Goal: Information Seeking & Learning: Learn about a topic

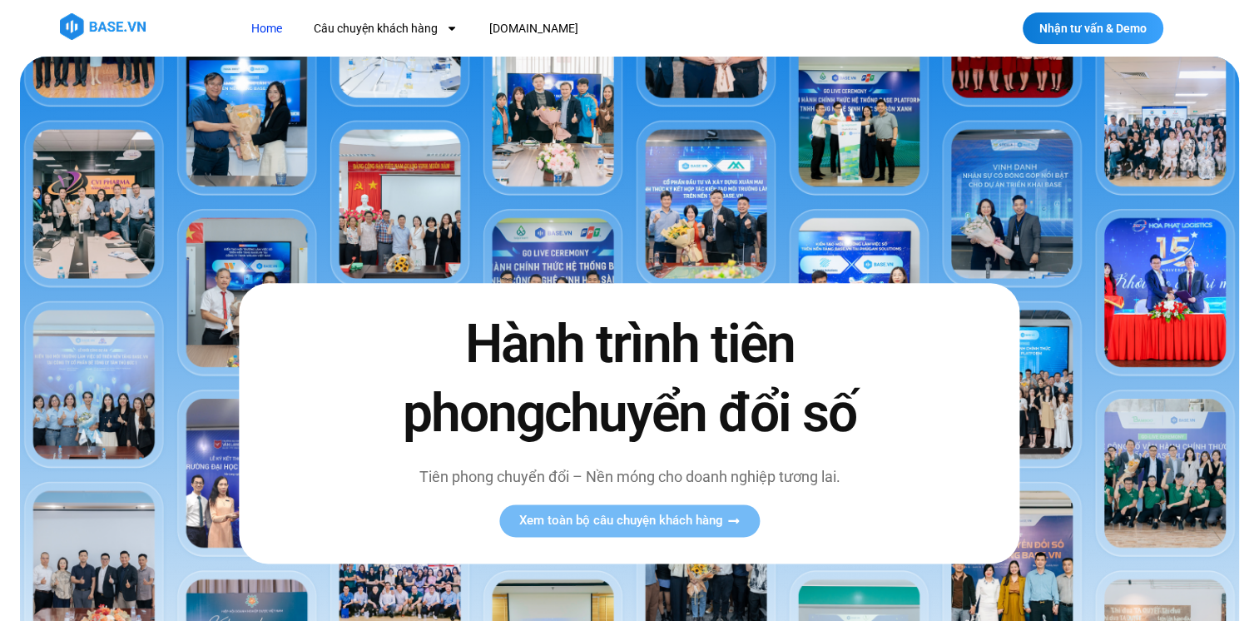
click at [1098, 441] on img at bounding box center [629, 415] width 1219 height 716
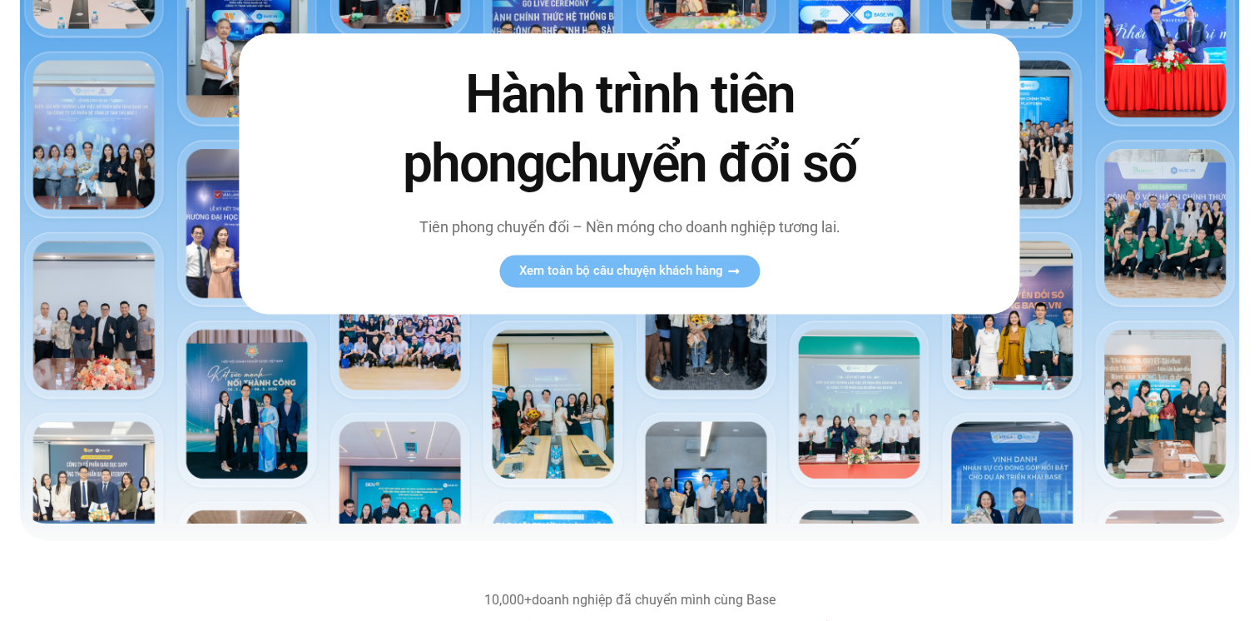
scroll to position [166, 0]
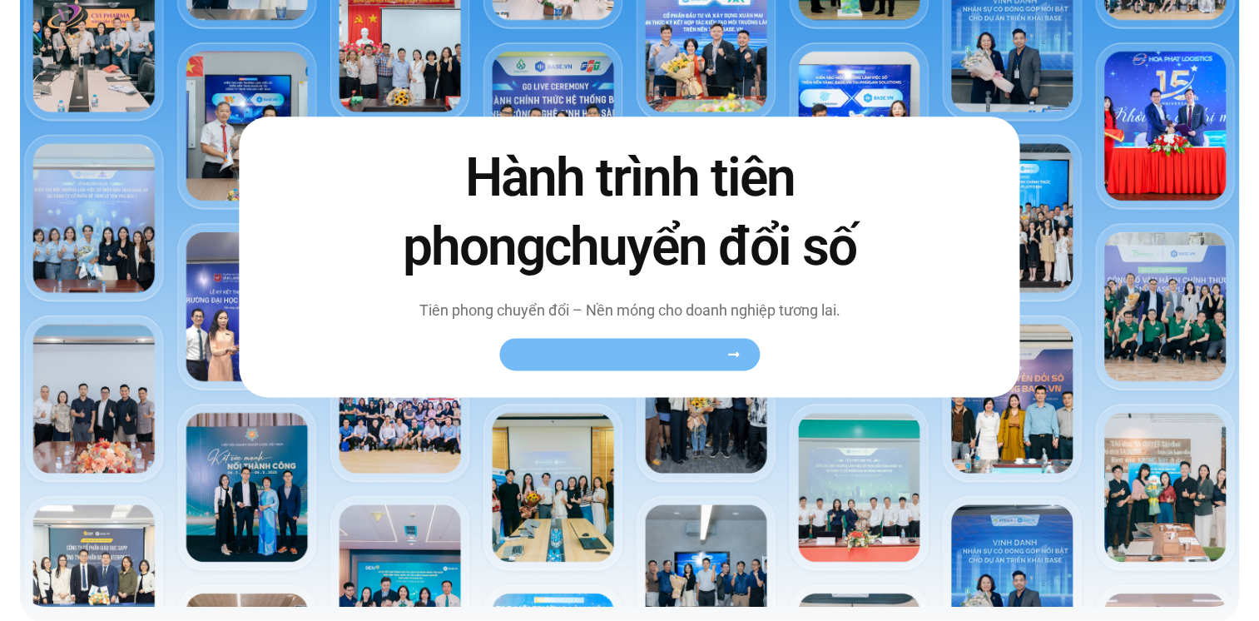
click at [594, 358] on span "Xem toàn bộ câu chuyện khách hàng" at bounding box center [621, 354] width 204 height 12
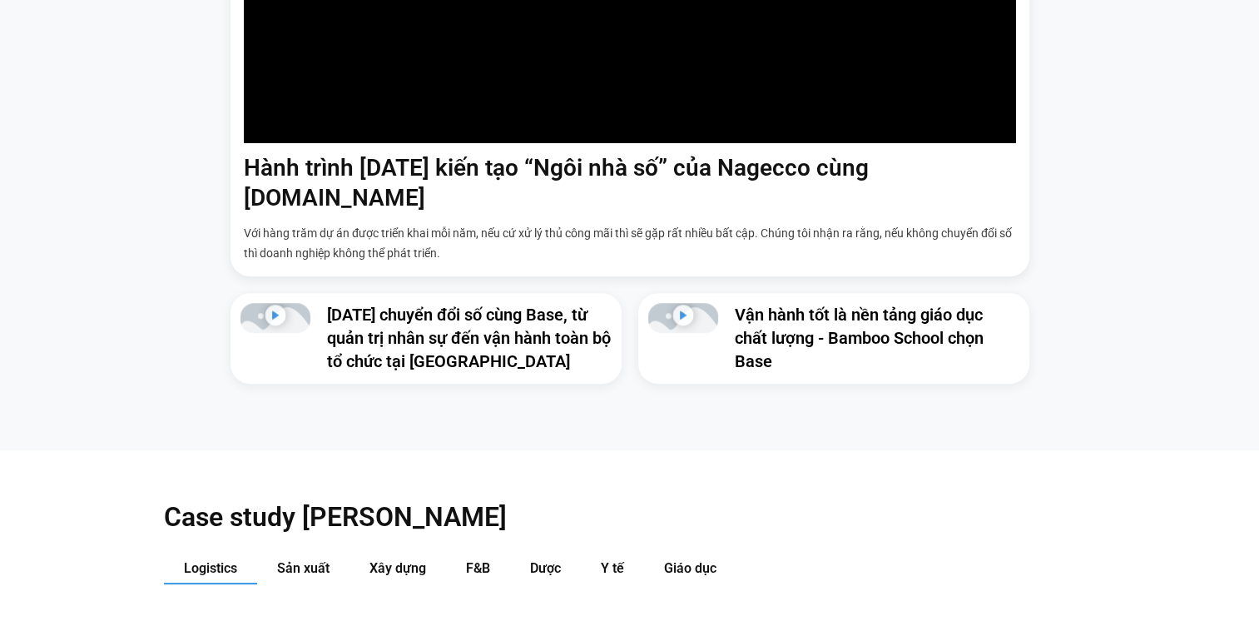
scroll to position [1581, 0]
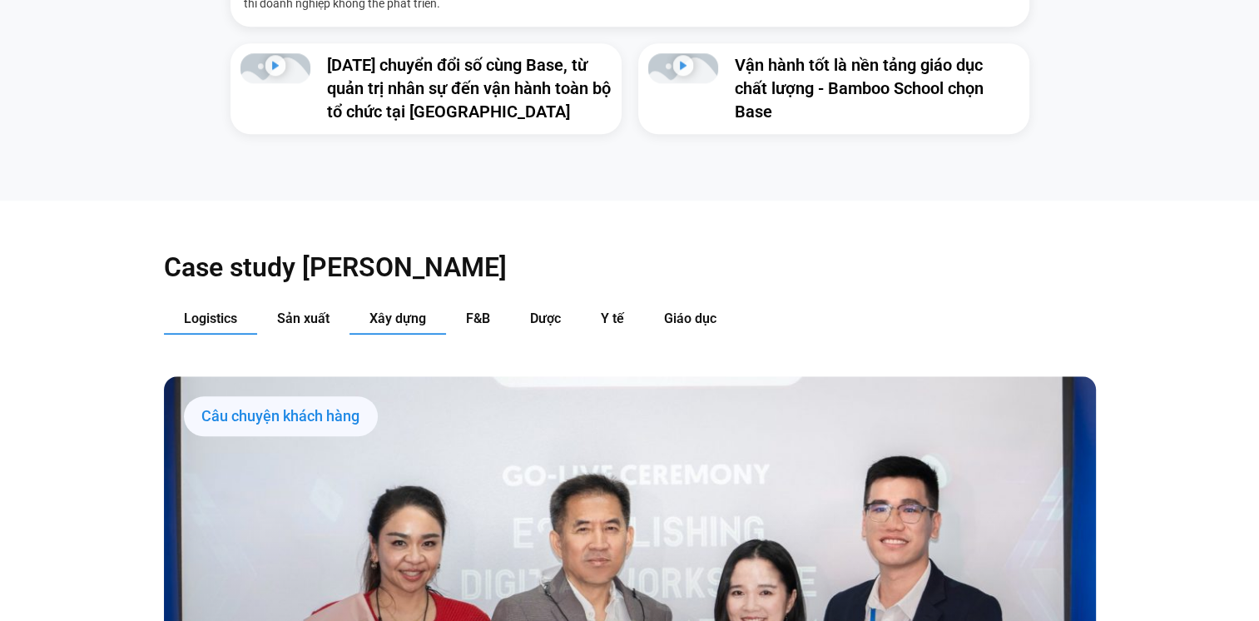
click at [414, 304] on button "Xây dựng" at bounding box center [397, 319] width 97 height 31
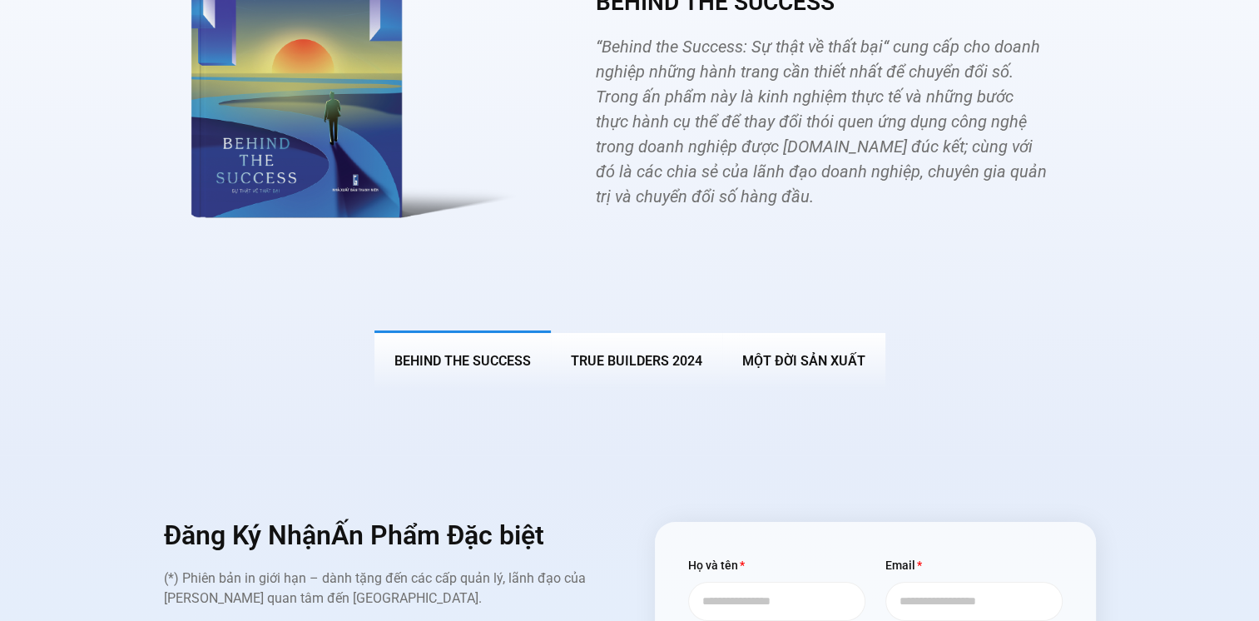
scroll to position [6156, 0]
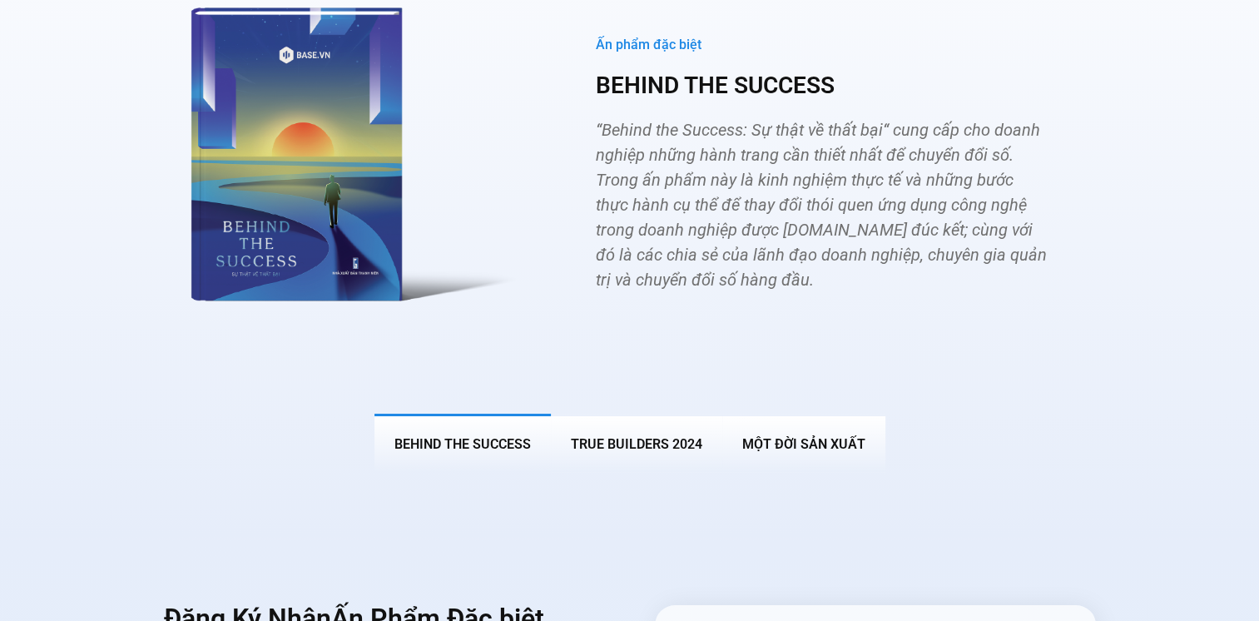
click at [519, 436] on span "BEHIND THE SUCCESS" at bounding box center [462, 444] width 136 height 16
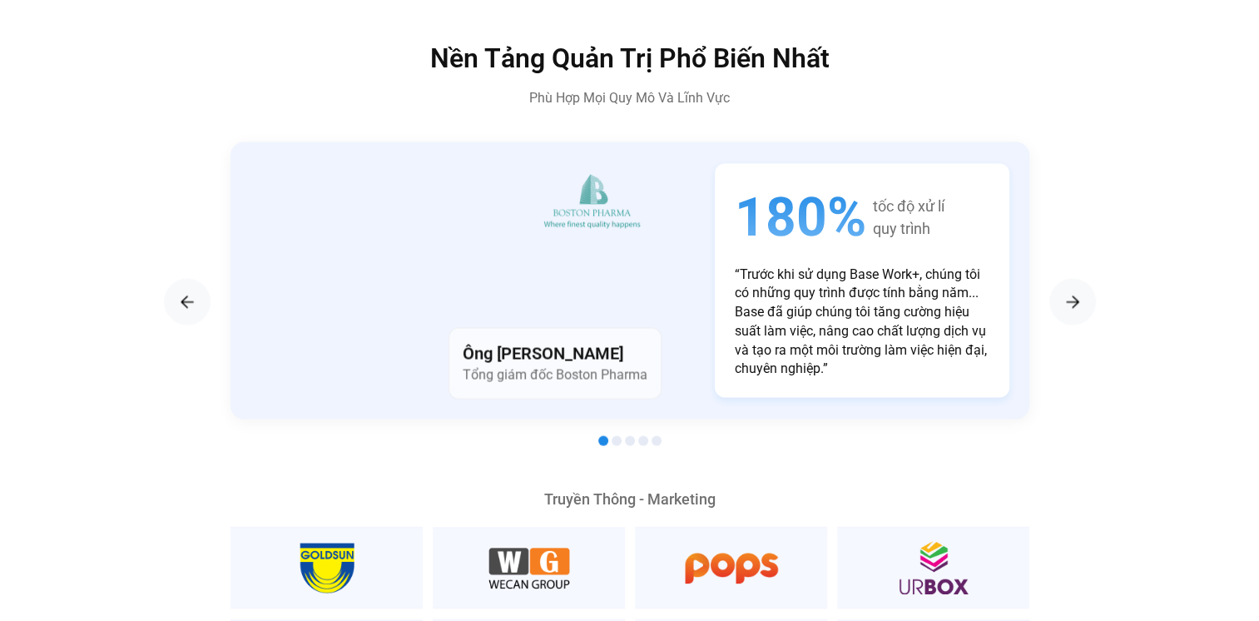
scroll to position [2745, 0]
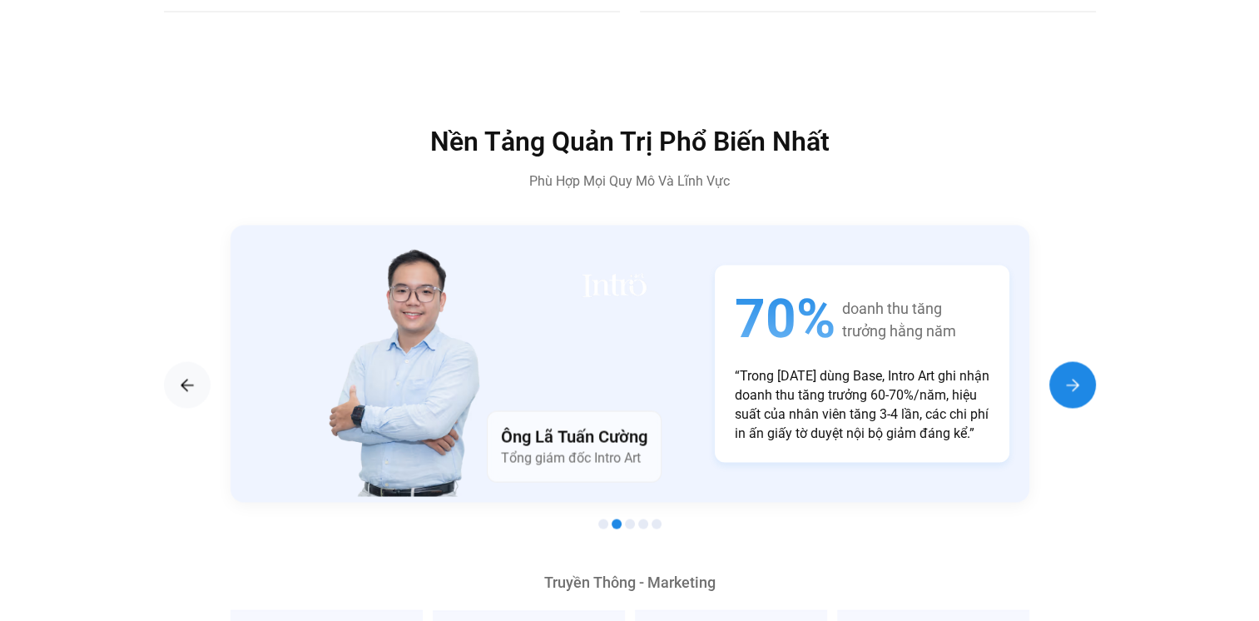
click at [1066, 368] on div "Next slide" at bounding box center [1072, 384] width 47 height 47
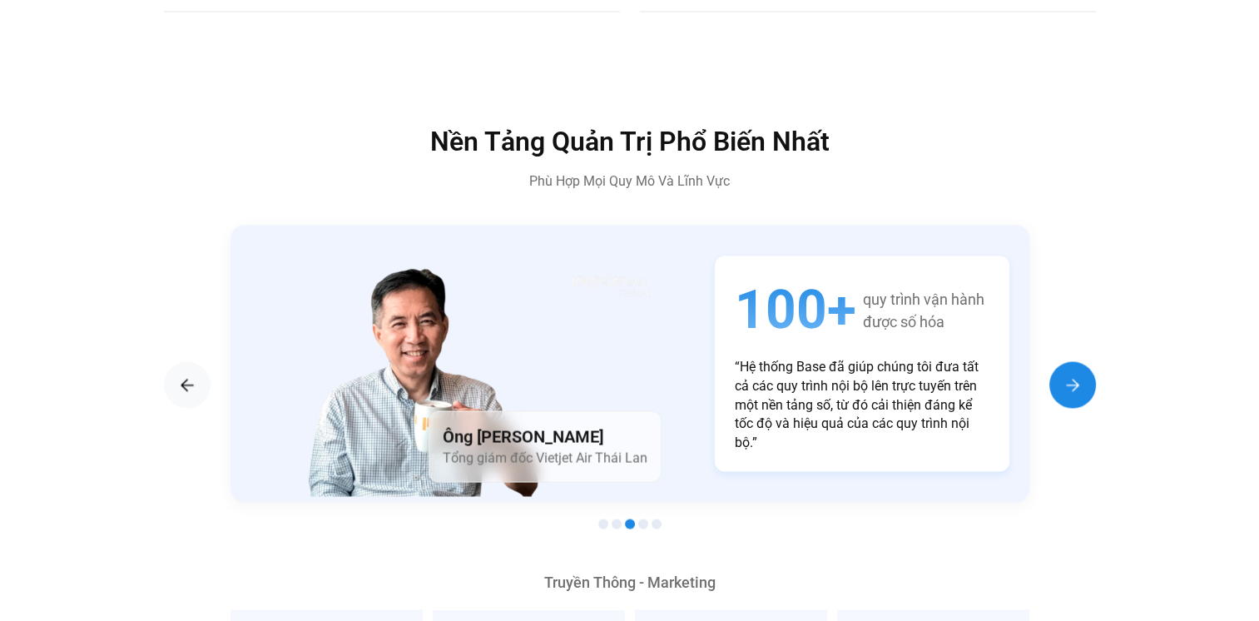
click at [1066, 368] on div "Next slide" at bounding box center [1072, 384] width 47 height 47
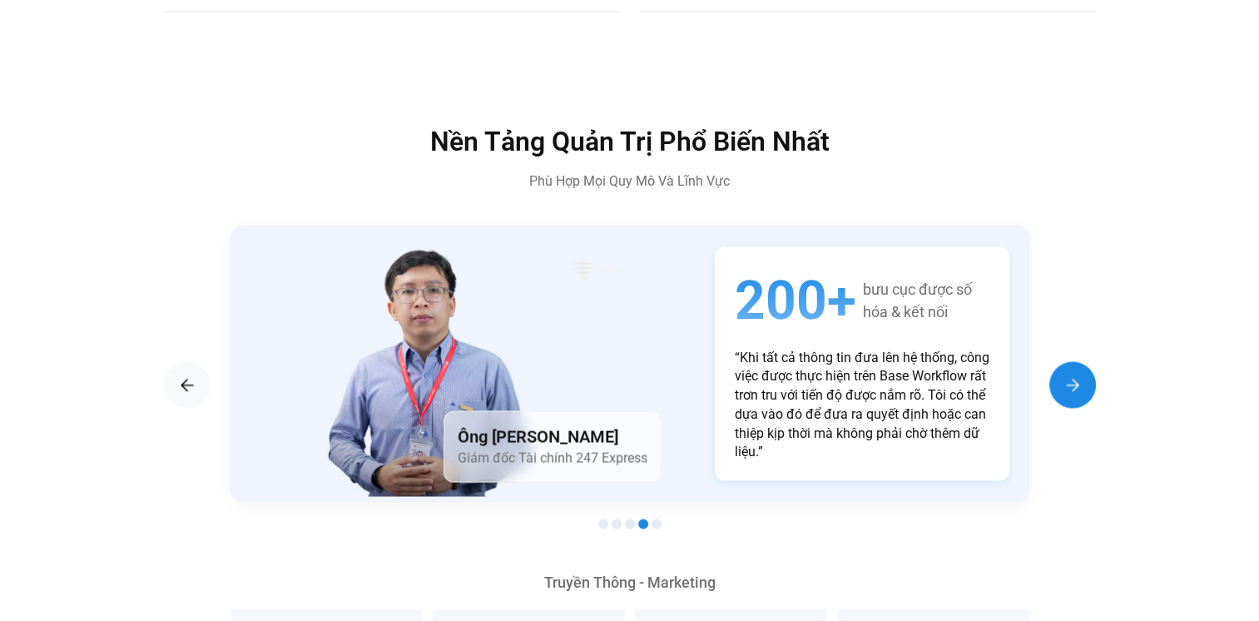
click at [1066, 368] on div "Next slide" at bounding box center [1072, 384] width 47 height 47
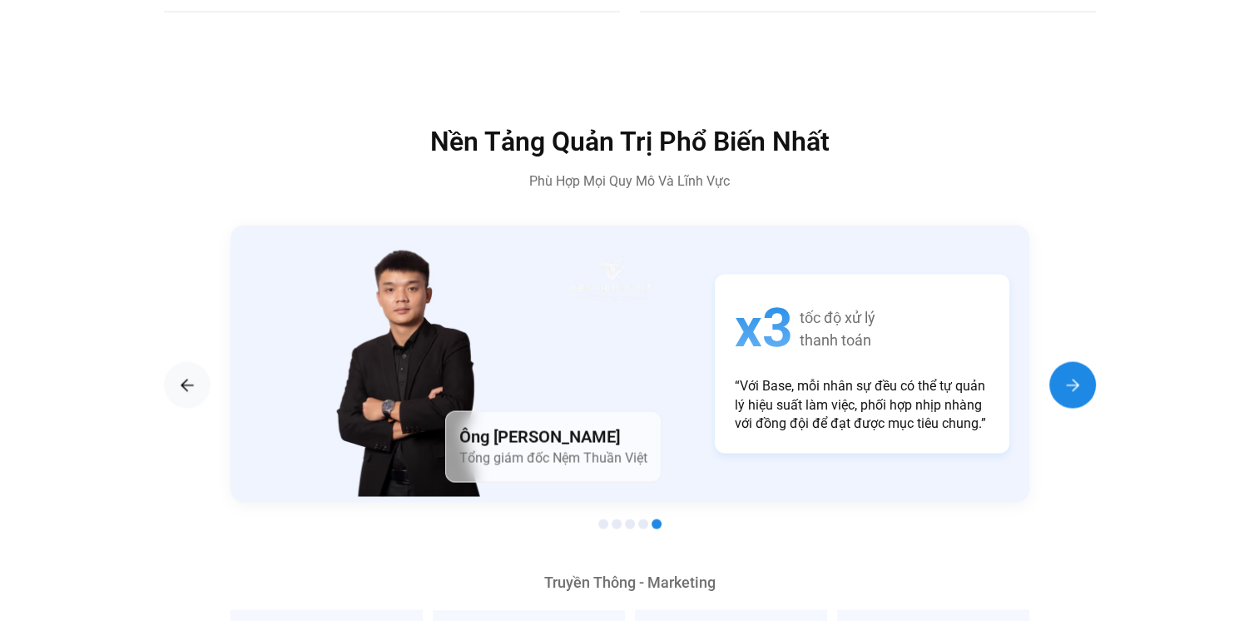
click at [1066, 368] on div "Next slide" at bounding box center [1072, 384] width 47 height 47
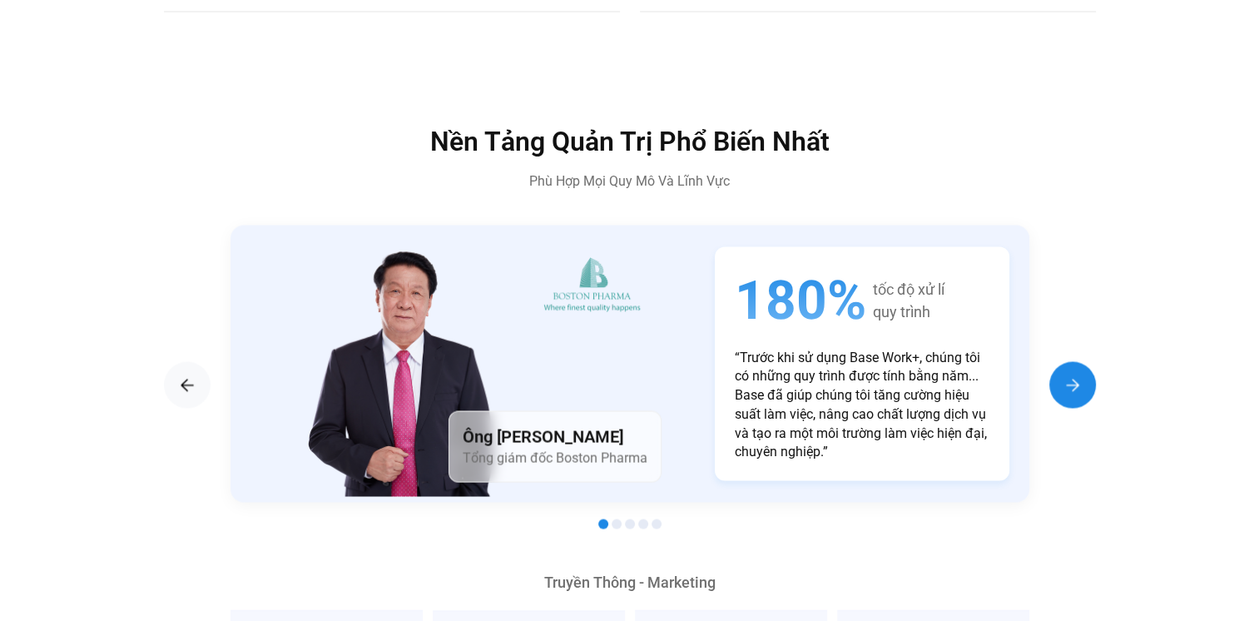
click at [1066, 368] on div "Next slide" at bounding box center [1072, 384] width 47 height 47
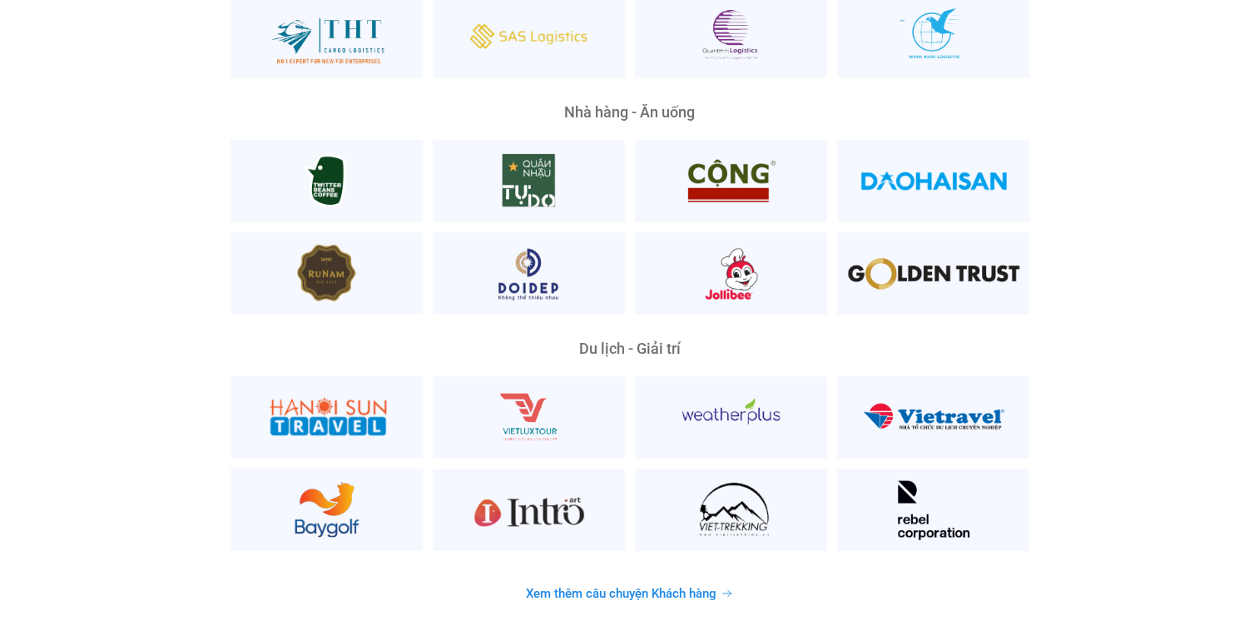
scroll to position [4326, 0]
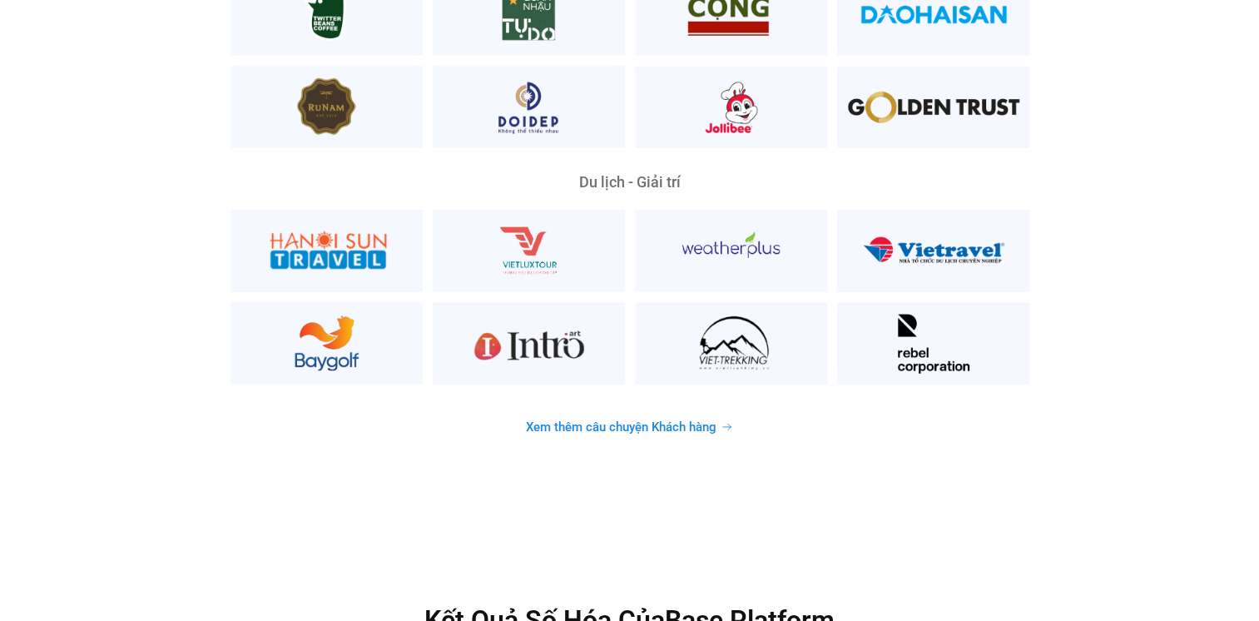
click at [656, 421] on span "Xem thêm câu chuyện Khách hàng" at bounding box center [621, 427] width 191 height 12
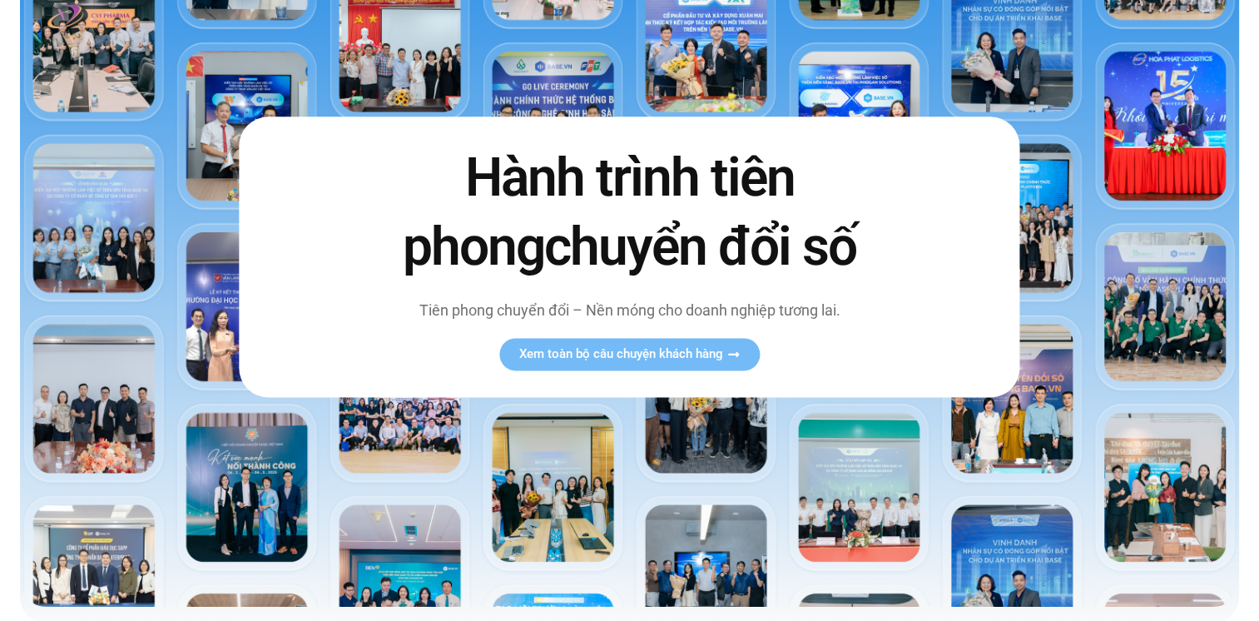
scroll to position [0, 0]
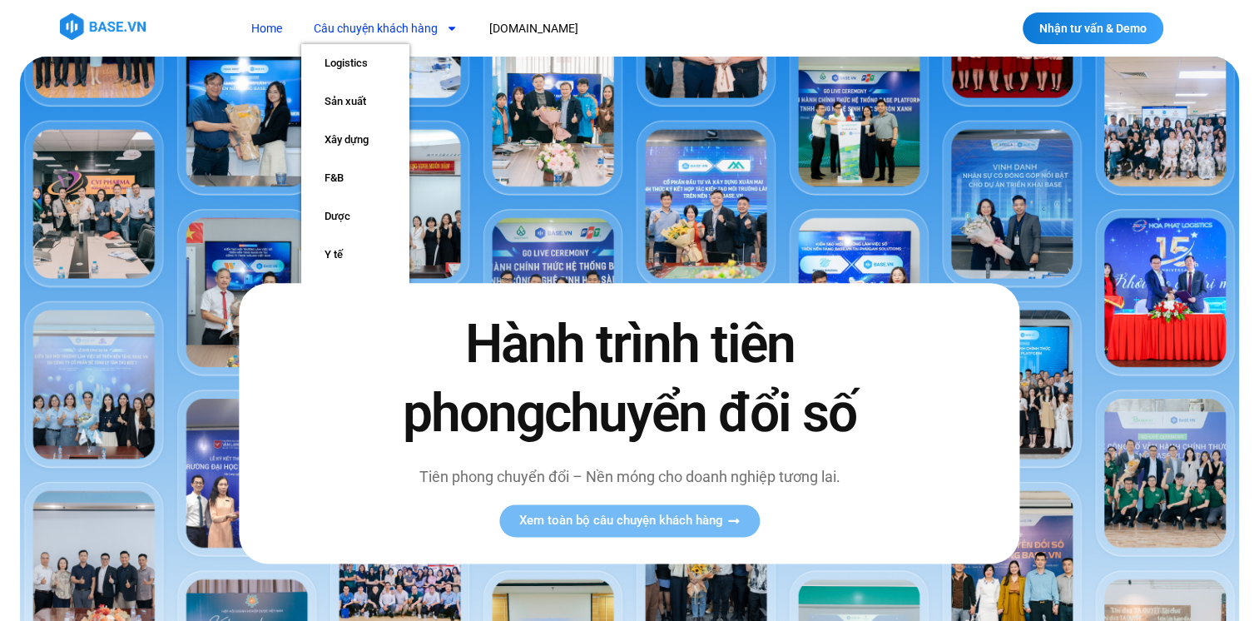
click at [369, 38] on link "Câu chuyện khách hàng" at bounding box center [385, 28] width 169 height 31
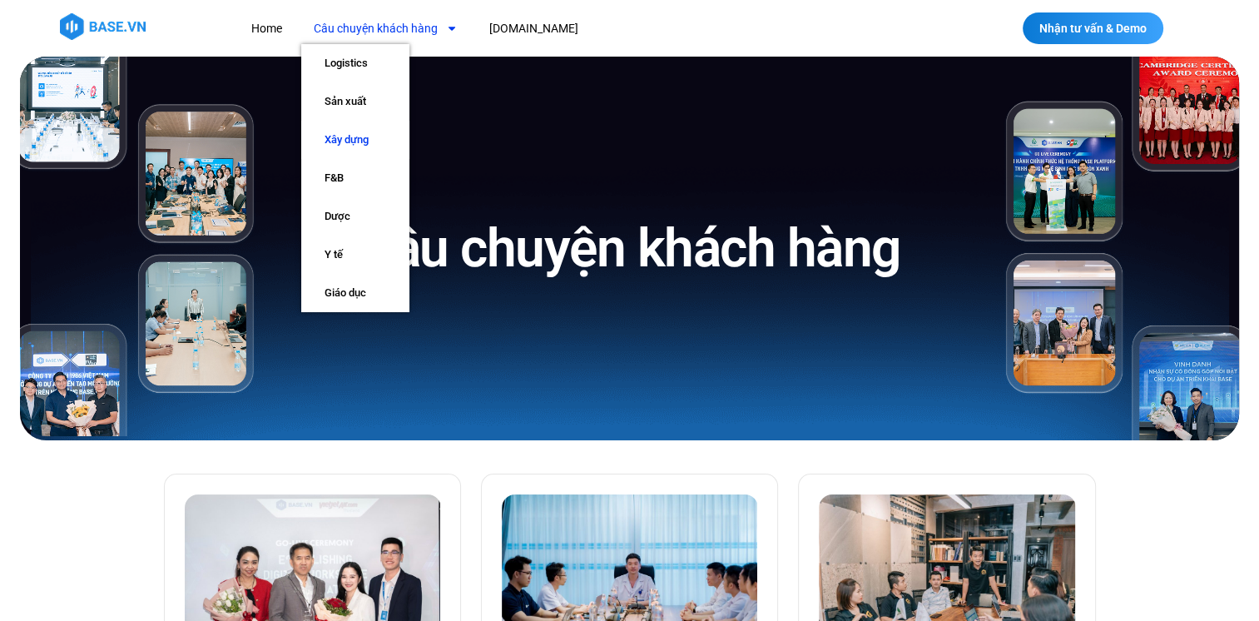
click at [359, 139] on link "Xây dựng" at bounding box center [355, 140] width 108 height 38
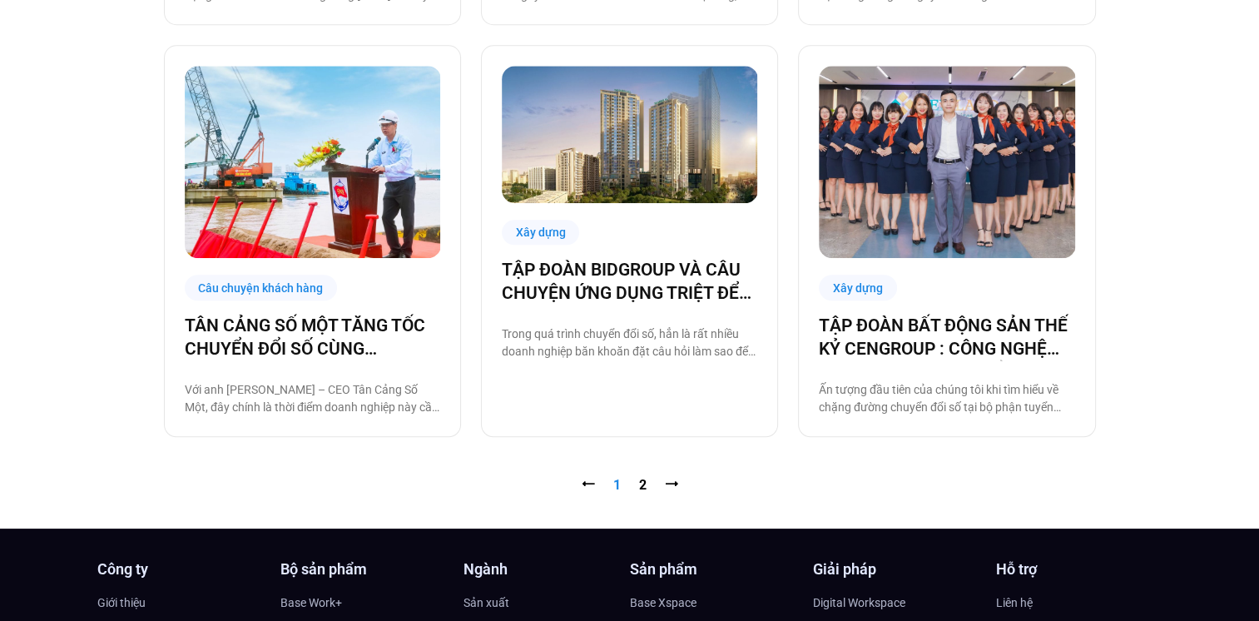
scroll to position [1747, 0]
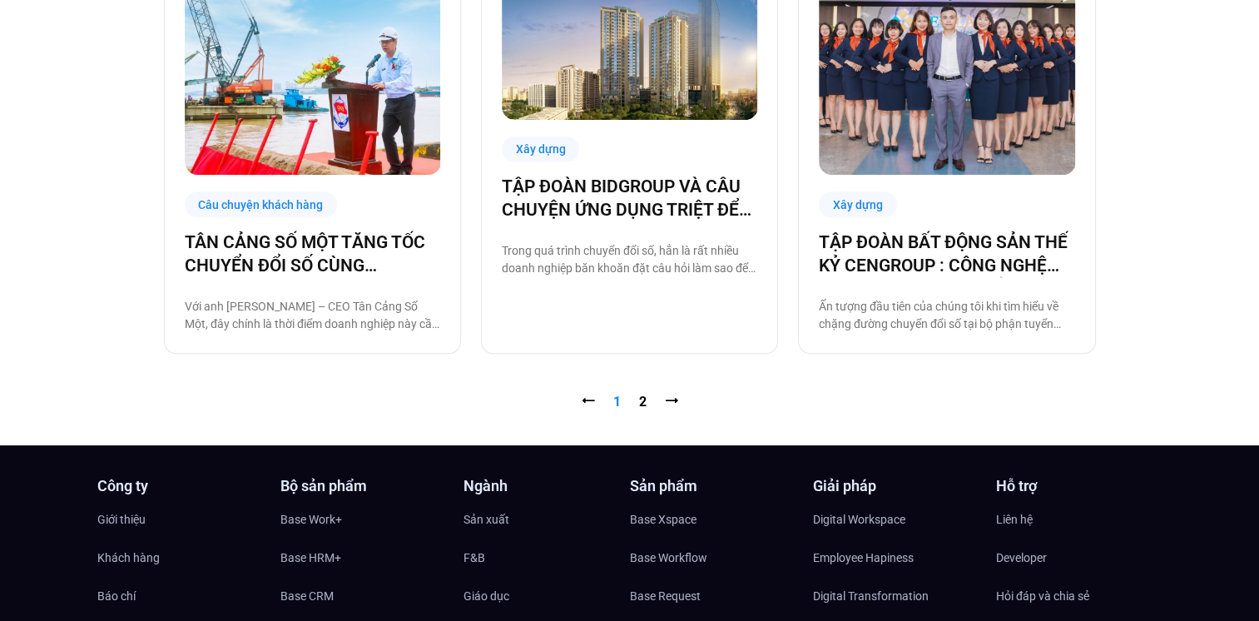
click at [644, 392] on nav "⭠ Trang 1 Trang 2 ⭢" at bounding box center [630, 402] width 932 height 20
click at [639, 394] on link "Trang 2" at bounding box center [642, 401] width 7 height 16
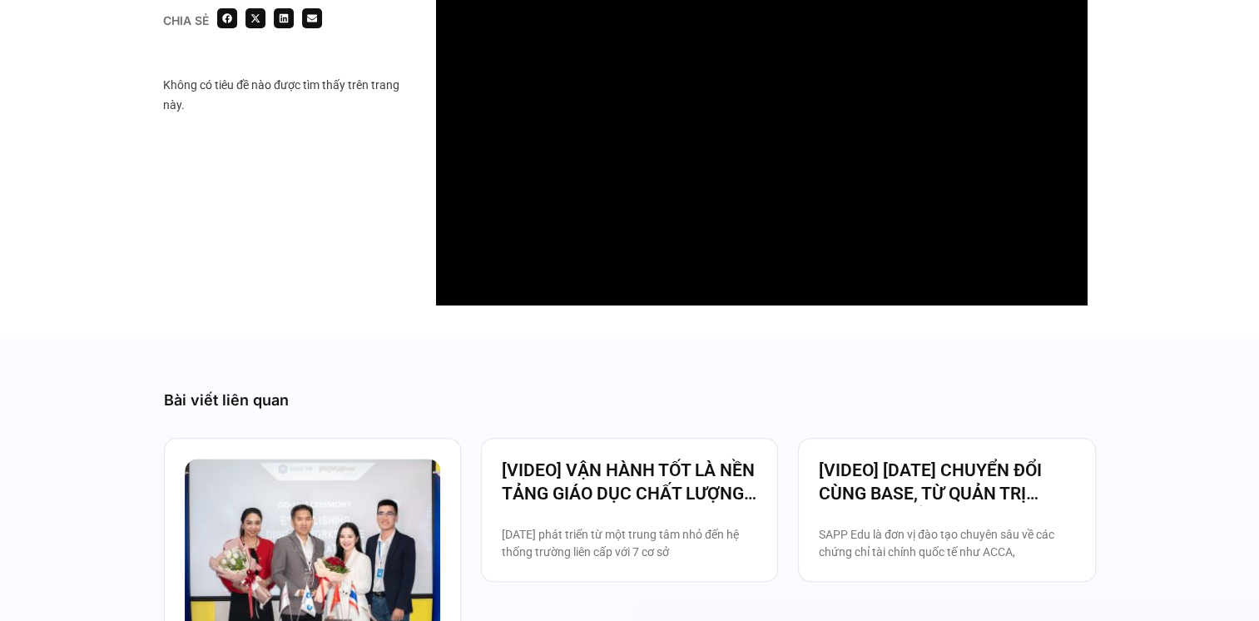
scroll to position [1559, 0]
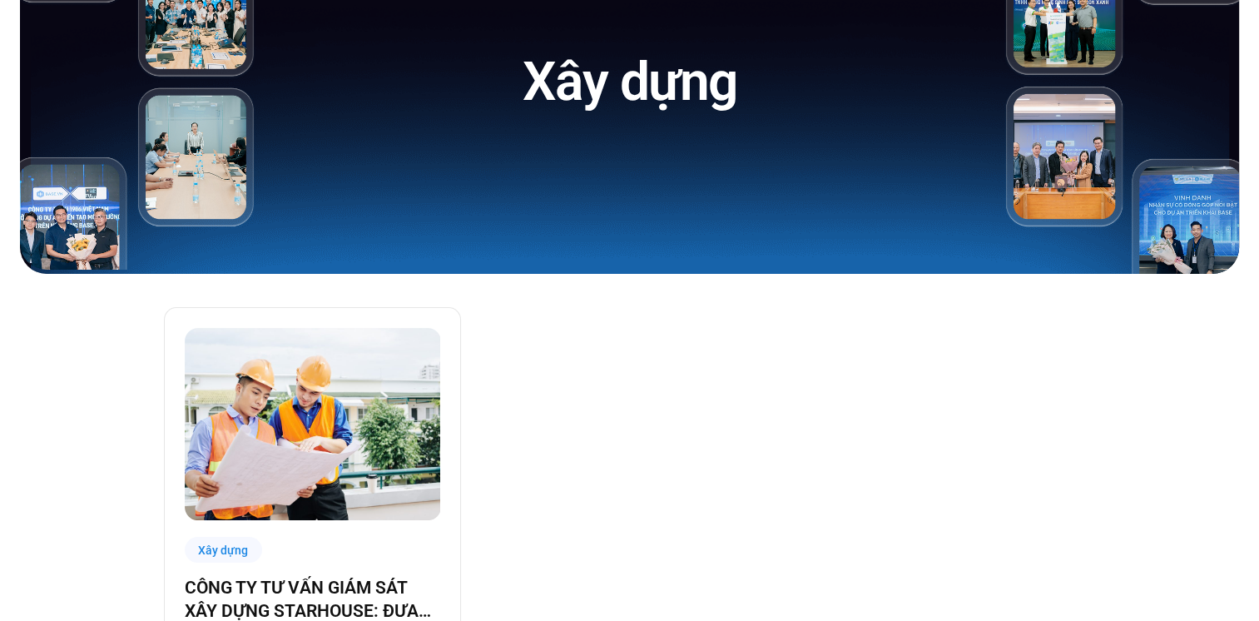
scroll to position [333, 0]
